Goal: Information Seeking & Learning: Learn about a topic

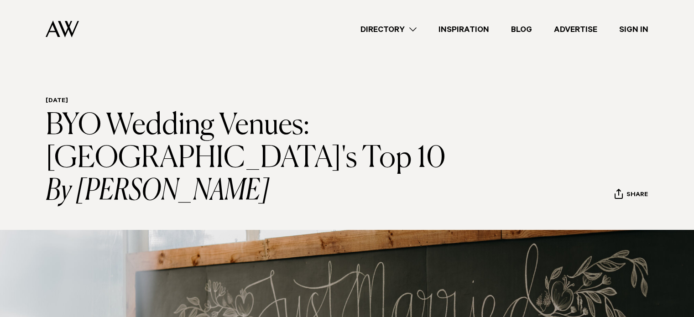
scroll to position [1145, 0]
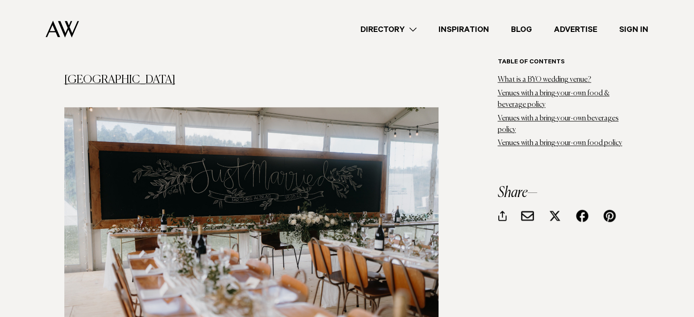
click at [52, 31] on img at bounding box center [62, 29] width 33 height 17
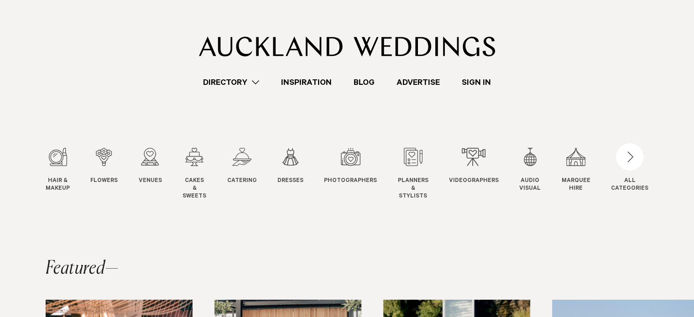
click at [301, 83] on link "Inspiration" at bounding box center [306, 82] width 73 height 12
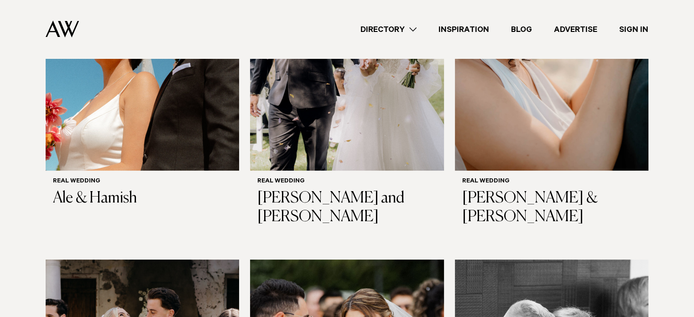
scroll to position [379, 0]
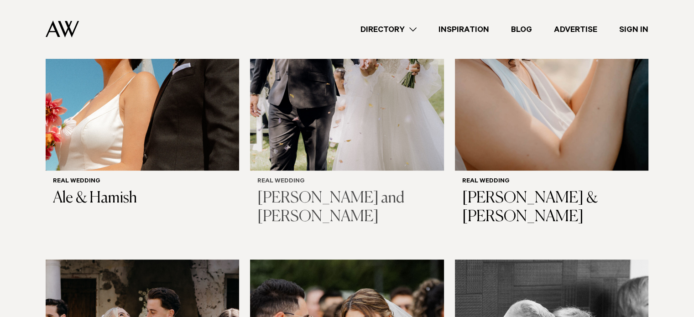
click at [318, 136] on img at bounding box center [346, 40] width 193 height 259
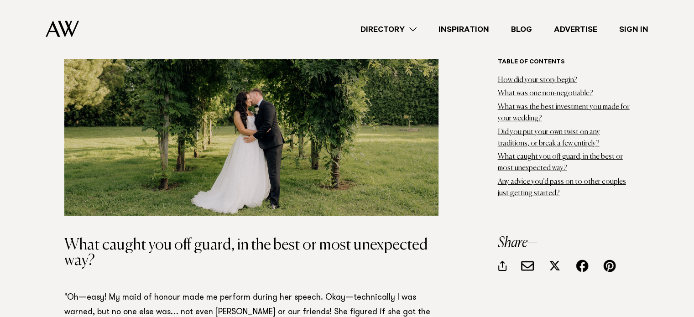
scroll to position [6479, 0]
